Goal: Information Seeking & Learning: Learn about a topic

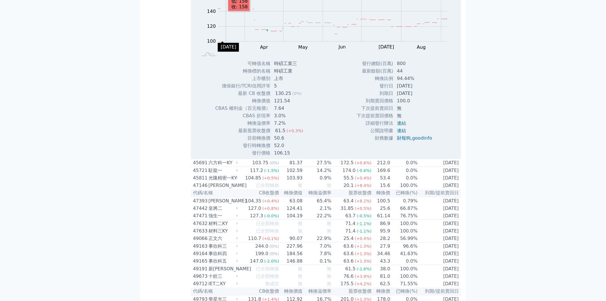
click at [233, 81] on table "代碼/名稱 CB收盤價 轉換價值 轉換溢價率 股票收盤價 轉換價 已轉換(%) 到期/提前賣回日 11011 台泥一永 97.0 (0%) 62.05 56.…" at bounding box center [326, 166] width 271 height 4042
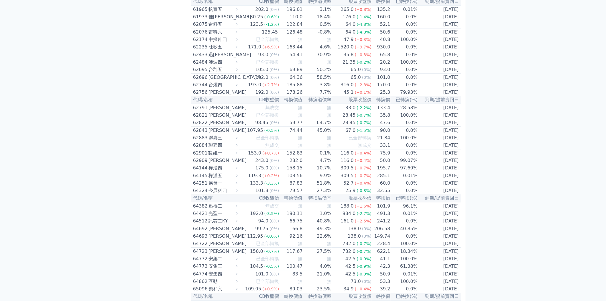
scroll to position [2444, 0]
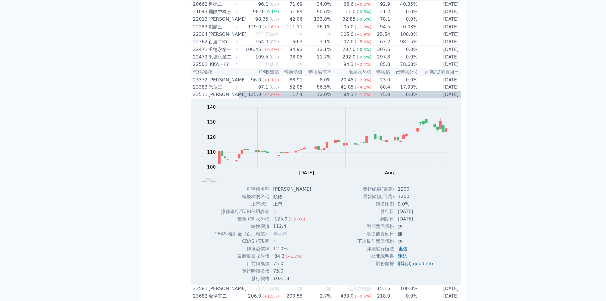
scroll to position [339, 0]
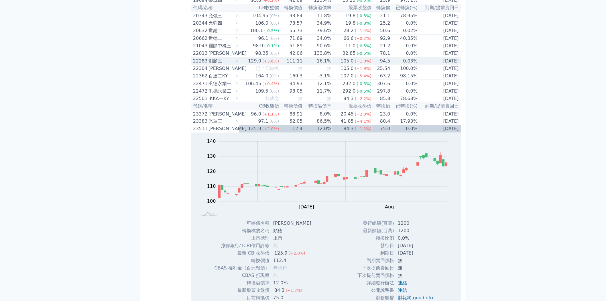
click at [283, 65] on td "111.11" at bounding box center [291, 61] width 24 height 8
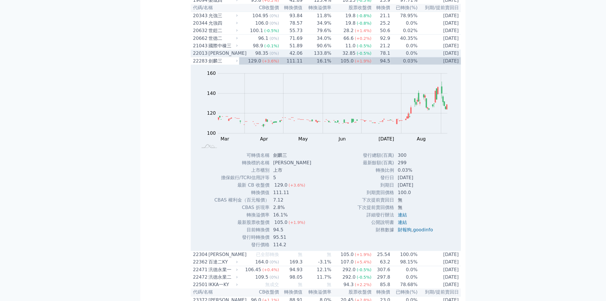
click at [289, 57] on td "42.06" at bounding box center [291, 54] width 24 height 8
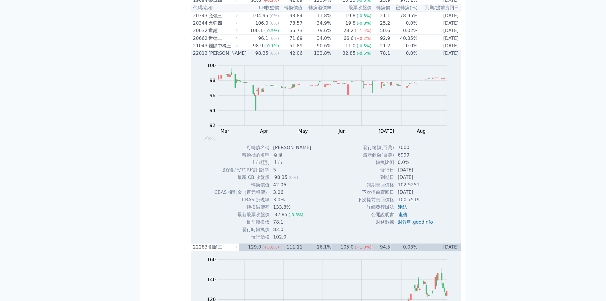
click at [289, 57] on td "42.06" at bounding box center [291, 53] width 24 height 7
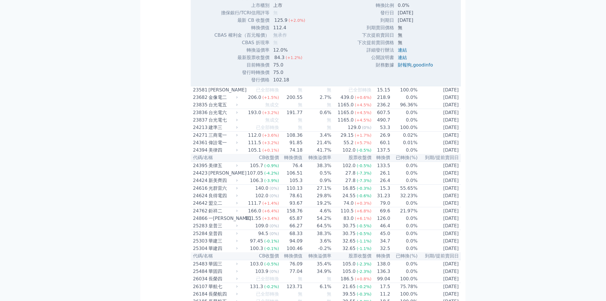
scroll to position [785, 0]
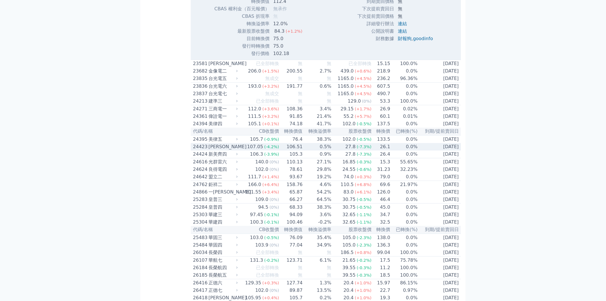
click at [349, 150] on div "27.8" at bounding box center [350, 146] width 13 height 7
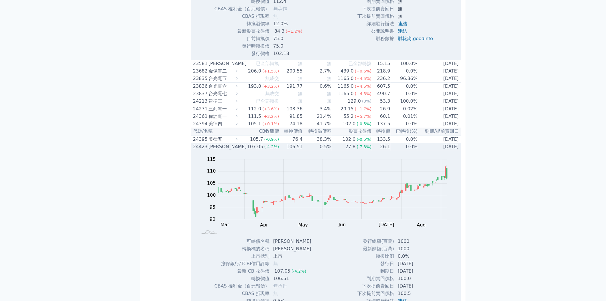
click at [349, 150] on div "27.8" at bounding box center [350, 146] width 13 height 7
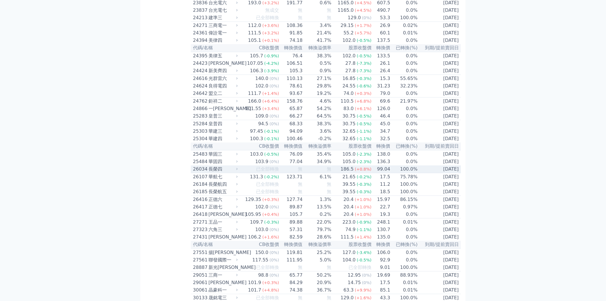
scroll to position [912, 0]
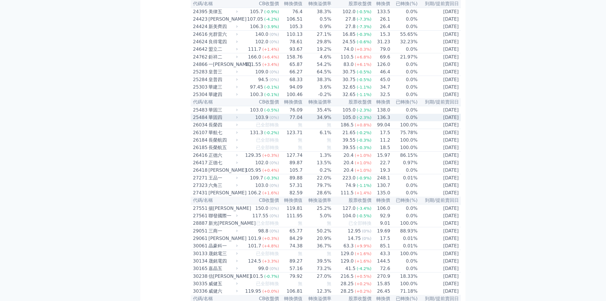
click at [335, 121] on td "105.0 (-2.3%)" at bounding box center [352, 117] width 40 height 7
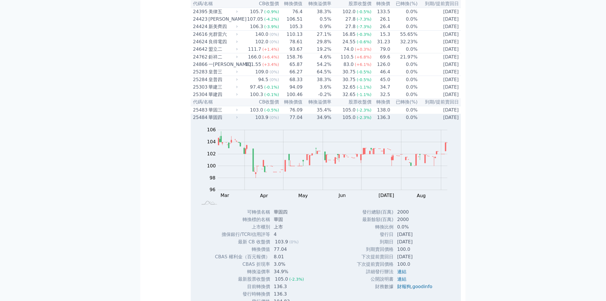
click at [335, 121] on td "105.0 (-2.3%)" at bounding box center [352, 117] width 40 height 7
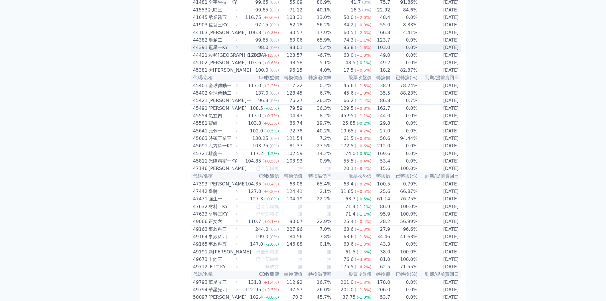
scroll to position [1899, 0]
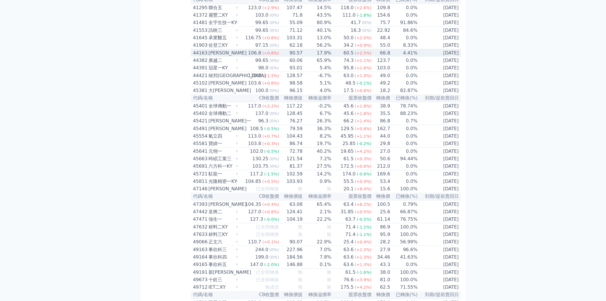
click at [257, 56] on div "106.8" at bounding box center [254, 53] width 15 height 7
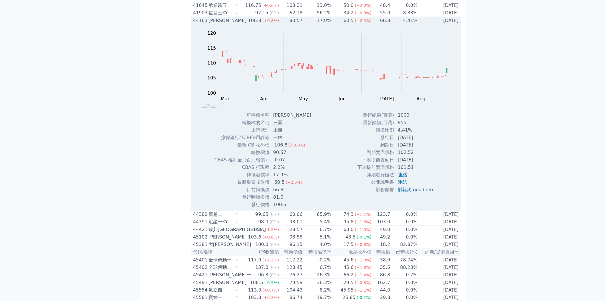
scroll to position [1931, 0]
click at [263, 25] on div "106.8" at bounding box center [254, 21] width 15 height 7
